Goal: Task Accomplishment & Management: Use online tool/utility

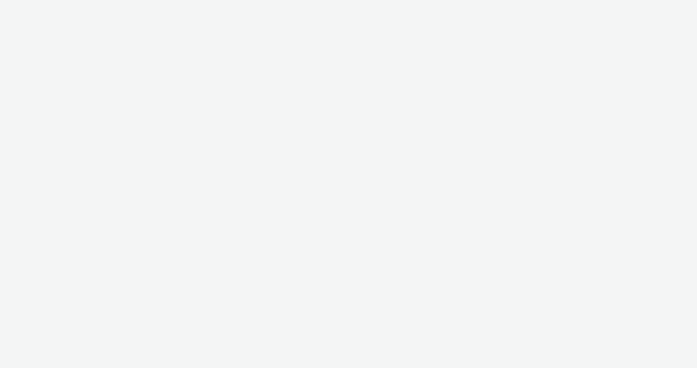
select select "1d1085ae-99c9-479d-9fdd-995ae8fc0774"
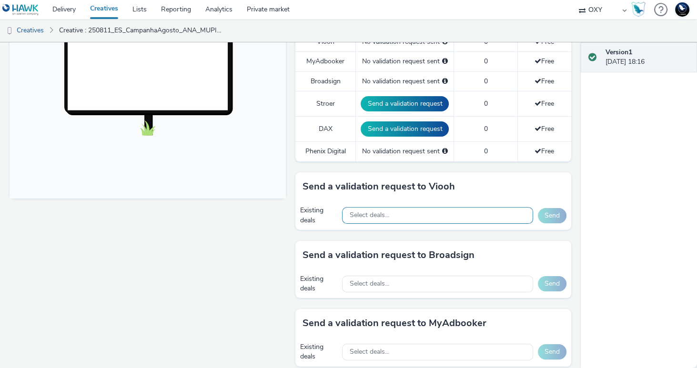
scroll to position [240, 0]
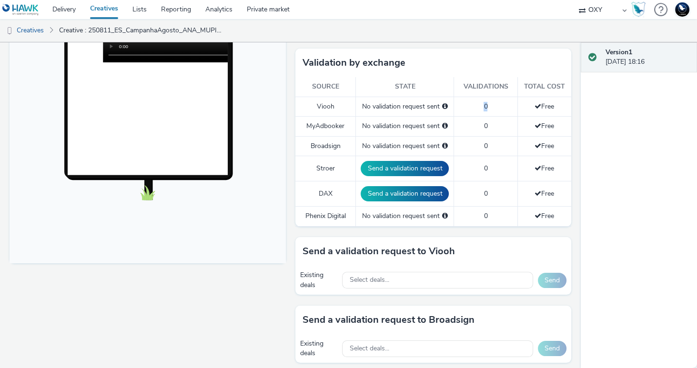
drag, startPoint x: 473, startPoint y: 102, endPoint x: 488, endPoint y: 105, distance: 15.5
click at [488, 105] on td "0" at bounding box center [485, 107] width 63 height 20
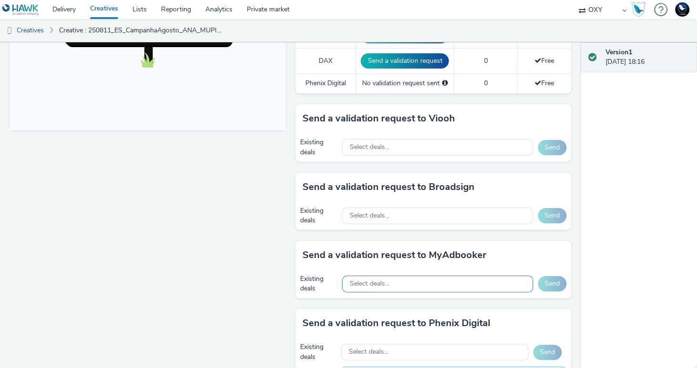
scroll to position [366, 0]
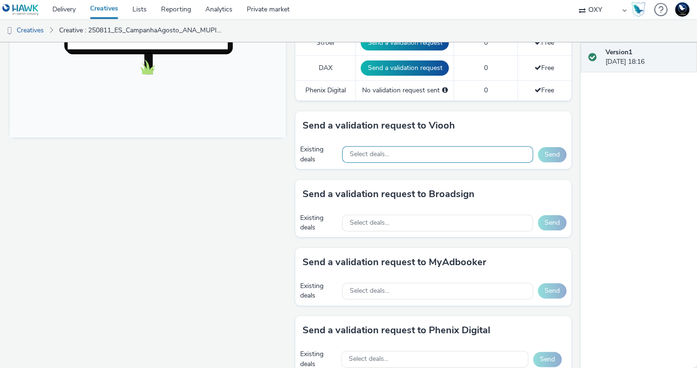
click at [397, 150] on div "Select deals..." at bounding box center [437, 154] width 191 height 17
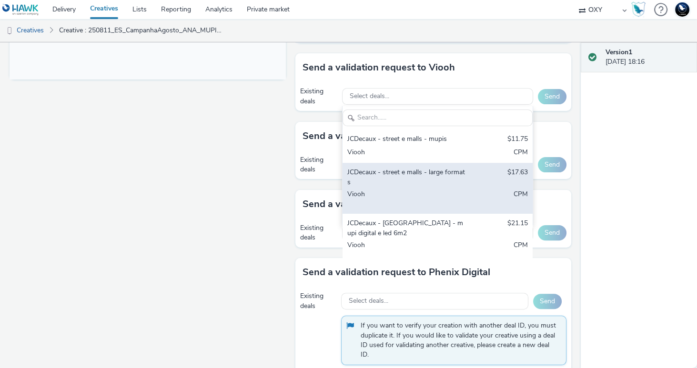
scroll to position [416, 0]
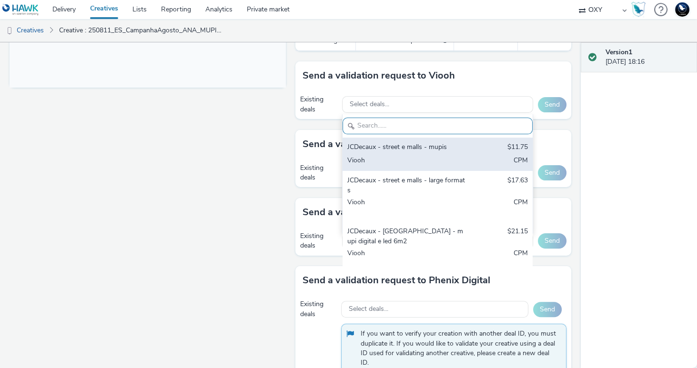
click at [414, 150] on div "JCDecaux - street e malls - mupis $11.75 Viooh CPM" at bounding box center [438, 154] width 190 height 33
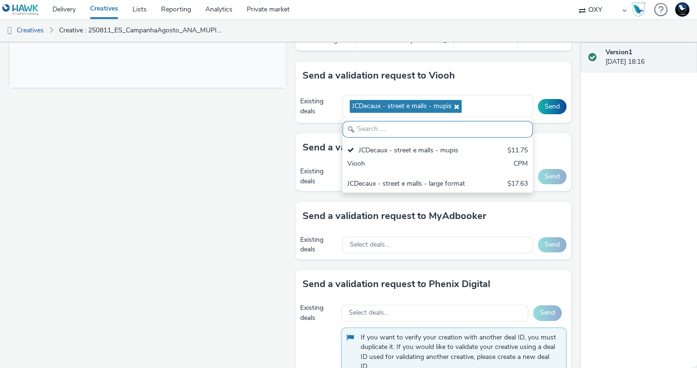
click at [603, 181] on div "Version 1 [DATE] 18:16" at bounding box center [639, 205] width 116 height 326
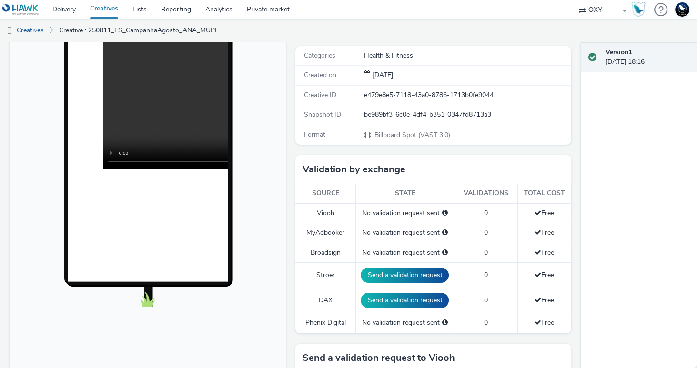
scroll to position [157, 0]
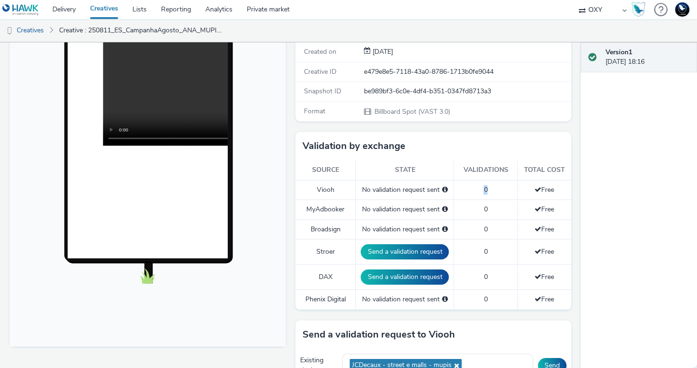
drag, startPoint x: 487, startPoint y: 188, endPoint x: 479, endPoint y: 188, distance: 8.1
click at [479, 188] on td "0" at bounding box center [485, 190] width 63 height 20
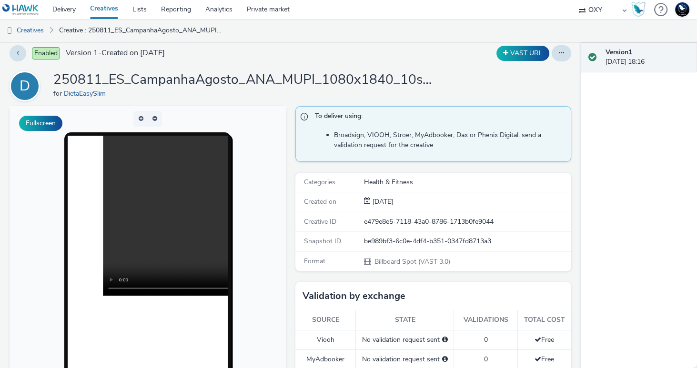
scroll to position [0, 0]
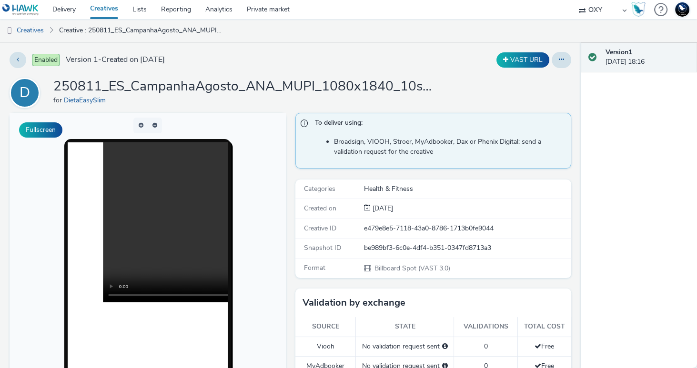
click at [104, 8] on link "Creatives" at bounding box center [104, 9] width 42 height 19
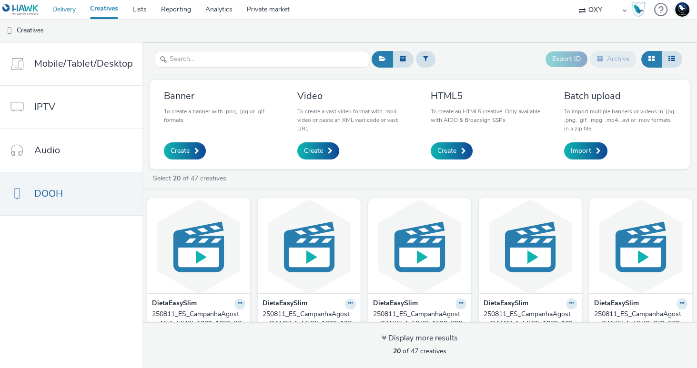
click at [61, 11] on link "Delivery" at bounding box center [64, 9] width 38 height 19
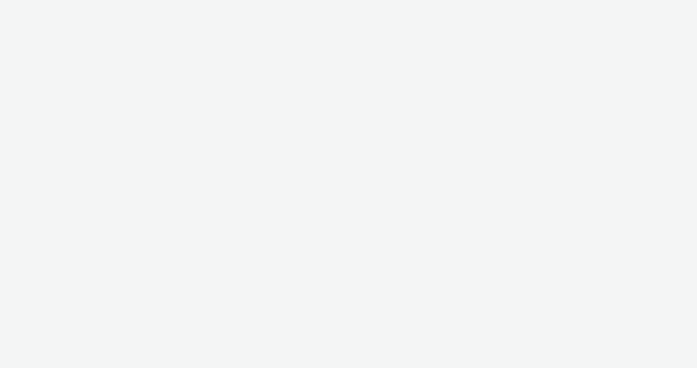
select select "1d1085ae-99c9-479d-9fdd-995ae8fc0774"
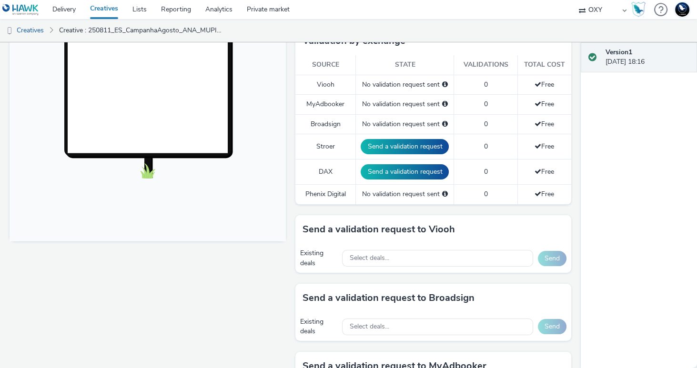
scroll to position [276, 0]
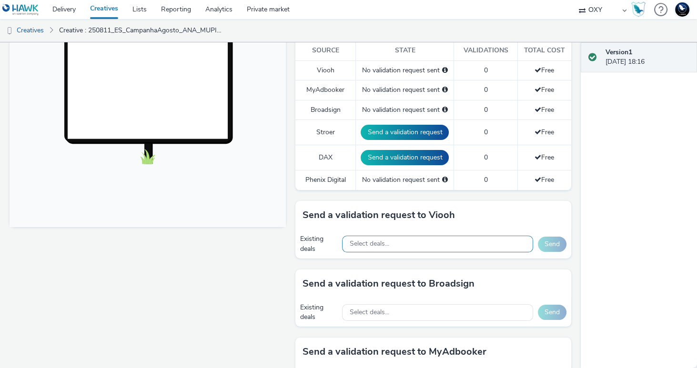
click at [392, 241] on div "Select deals..." at bounding box center [437, 244] width 191 height 17
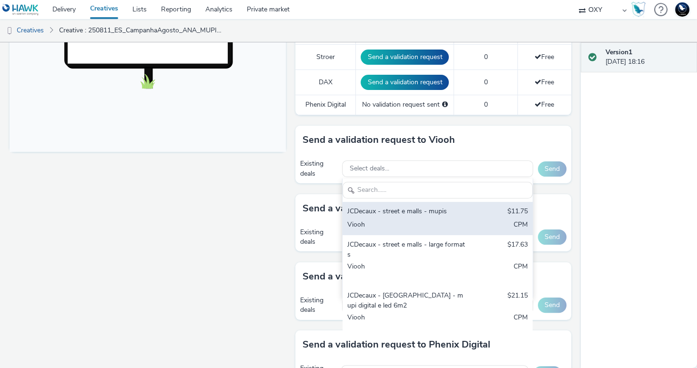
scroll to position [353, 0]
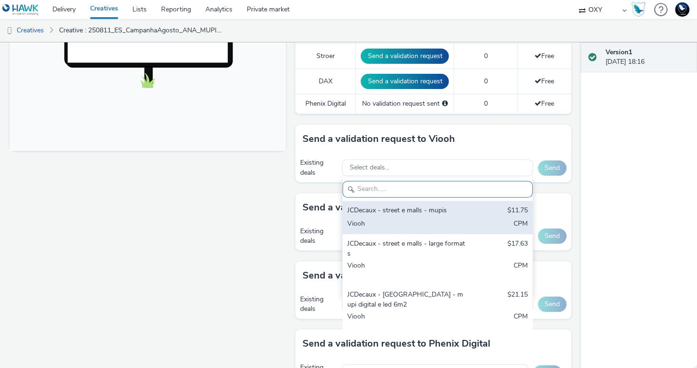
click at [412, 208] on div "JCDecaux - street e malls - mupis" at bounding box center [406, 211] width 119 height 11
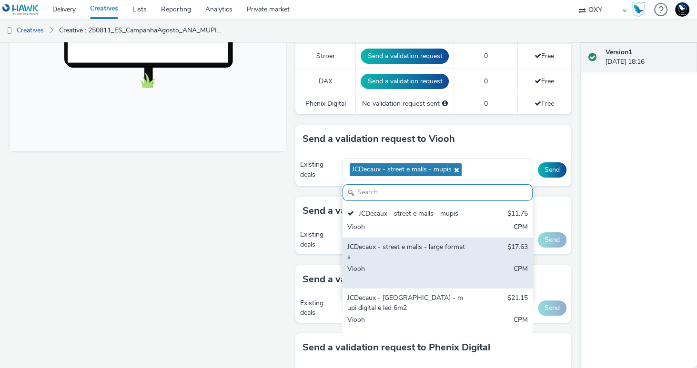
click at [434, 244] on div "JCDecaux - street e malls - large formats" at bounding box center [406, 253] width 119 height 20
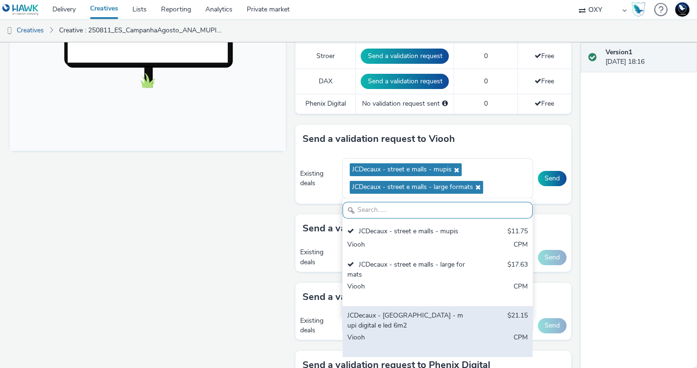
click at [421, 314] on div "JCDecaux - [GEOGRAPHIC_DATA] - mupi digital e led 6m2" at bounding box center [406, 321] width 119 height 20
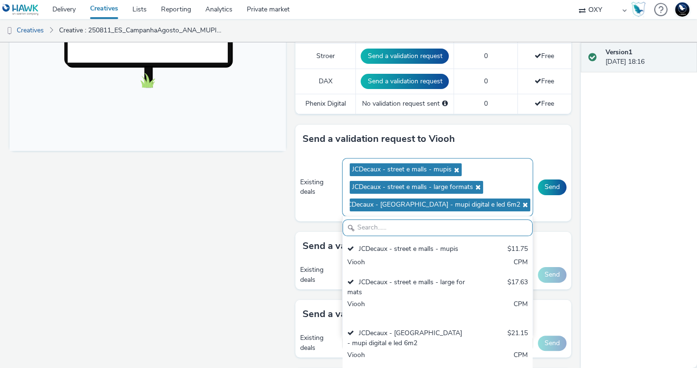
click at [455, 167] on icon at bounding box center [456, 170] width 8 height 7
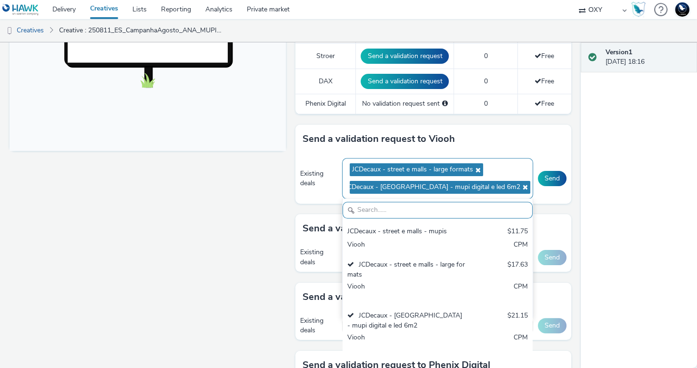
click at [476, 167] on icon at bounding box center [477, 170] width 8 height 7
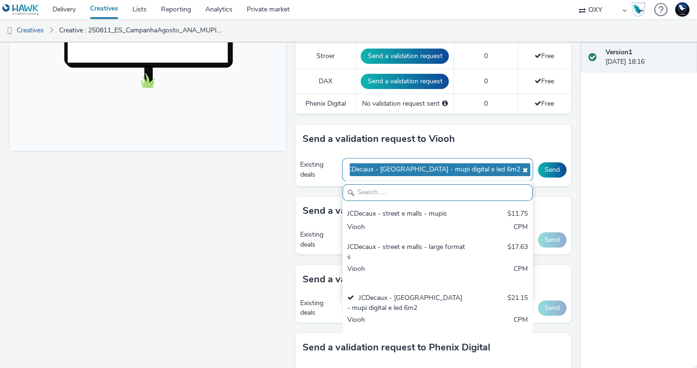
click at [520, 167] on icon at bounding box center [524, 170] width 8 height 7
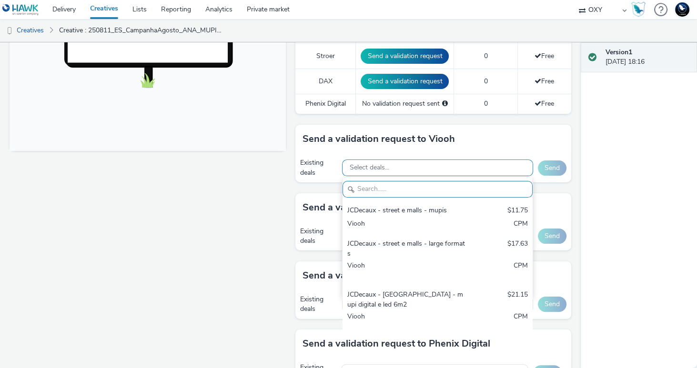
click at [607, 247] on div "Version 1 [DATE] 18:16" at bounding box center [639, 205] width 116 height 326
